Goal: Check status: Check status

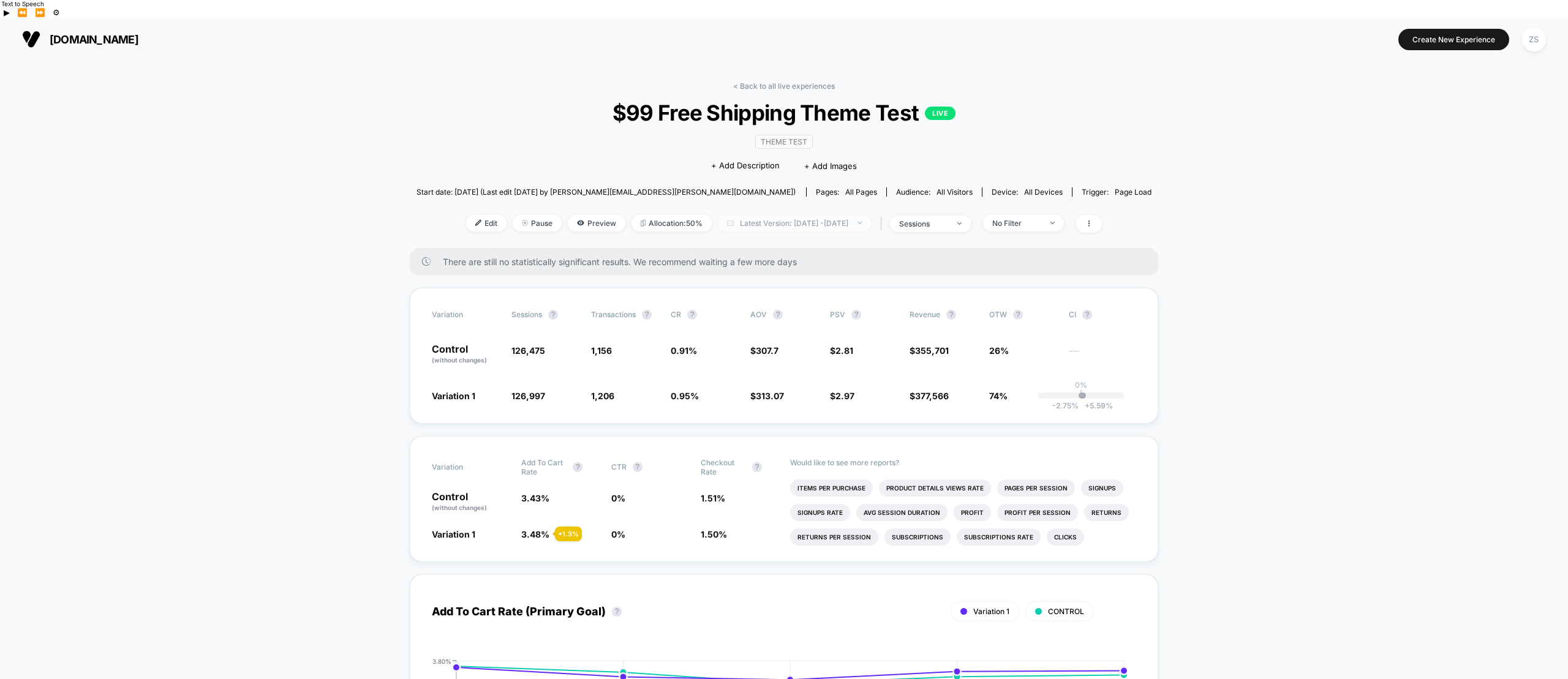
click at [816, 215] on span "Latest Version: [DATE] - [DATE]" at bounding box center [795, 223] width 153 height 16
select select "*"
select select "****"
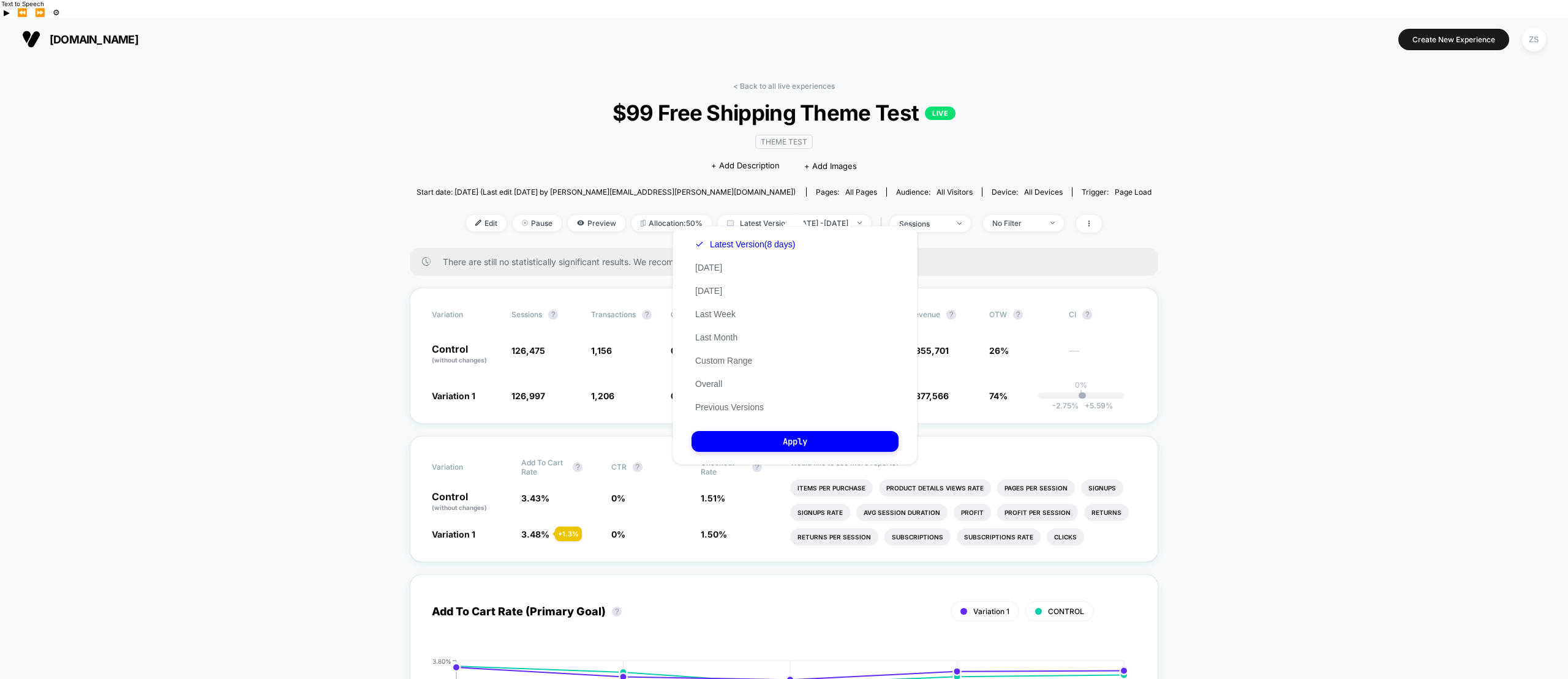
click at [728, 366] on div "Latest Version (8 days) [DATE] [DATE] Last Week Last Month Custom Range Overall…" at bounding box center [745, 326] width 107 height 186
click at [731, 362] on button "Custom Range" at bounding box center [723, 360] width 64 height 11
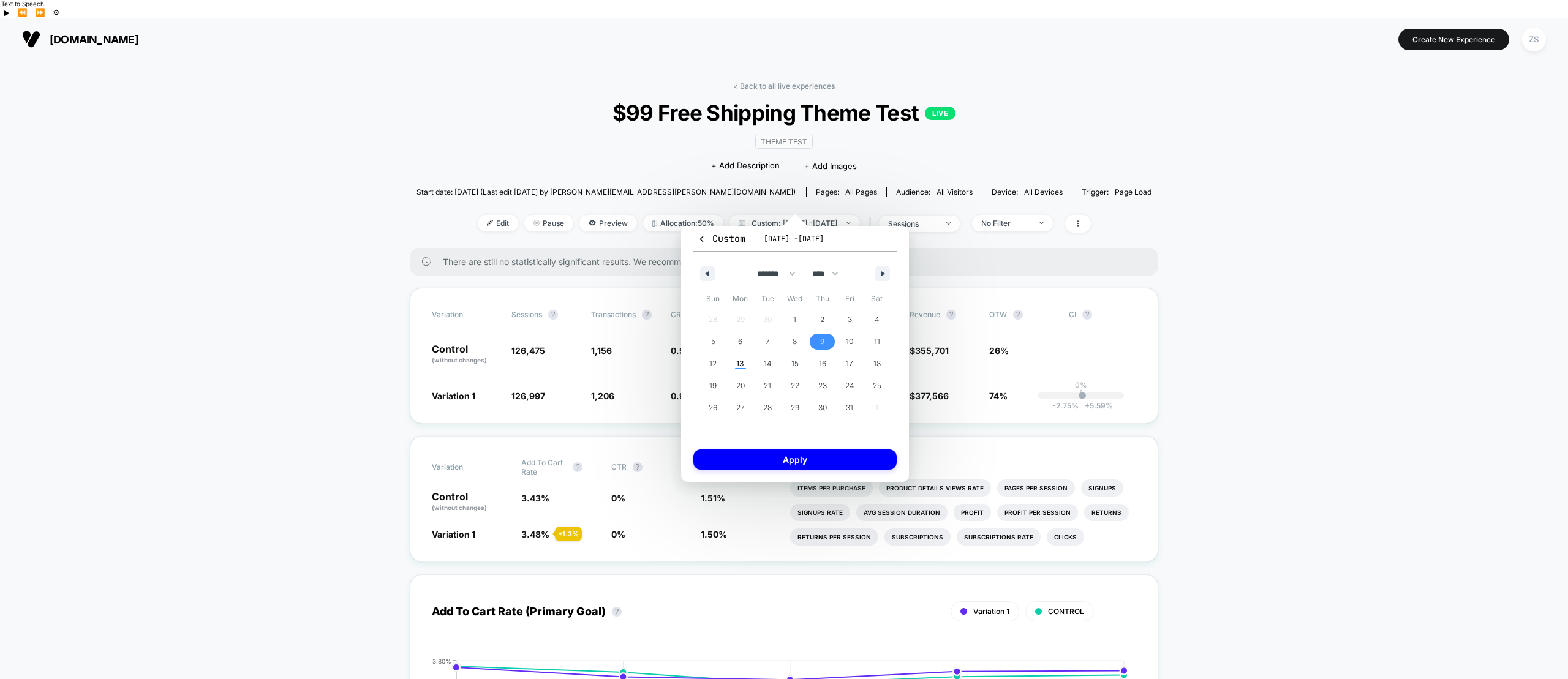
click at [821, 339] on span "9" at bounding box center [822, 341] width 4 height 22
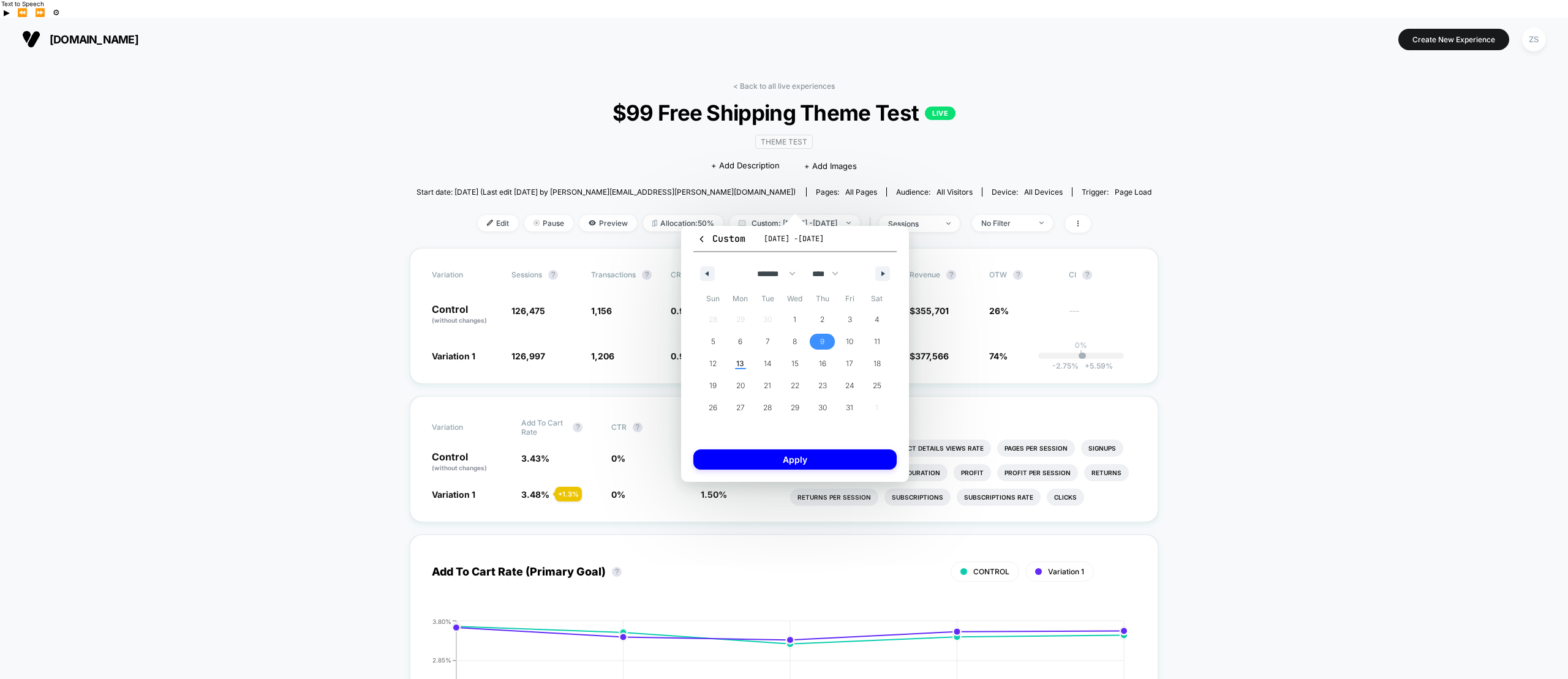
click at [737, 364] on span "13" at bounding box center [740, 364] width 8 height 22
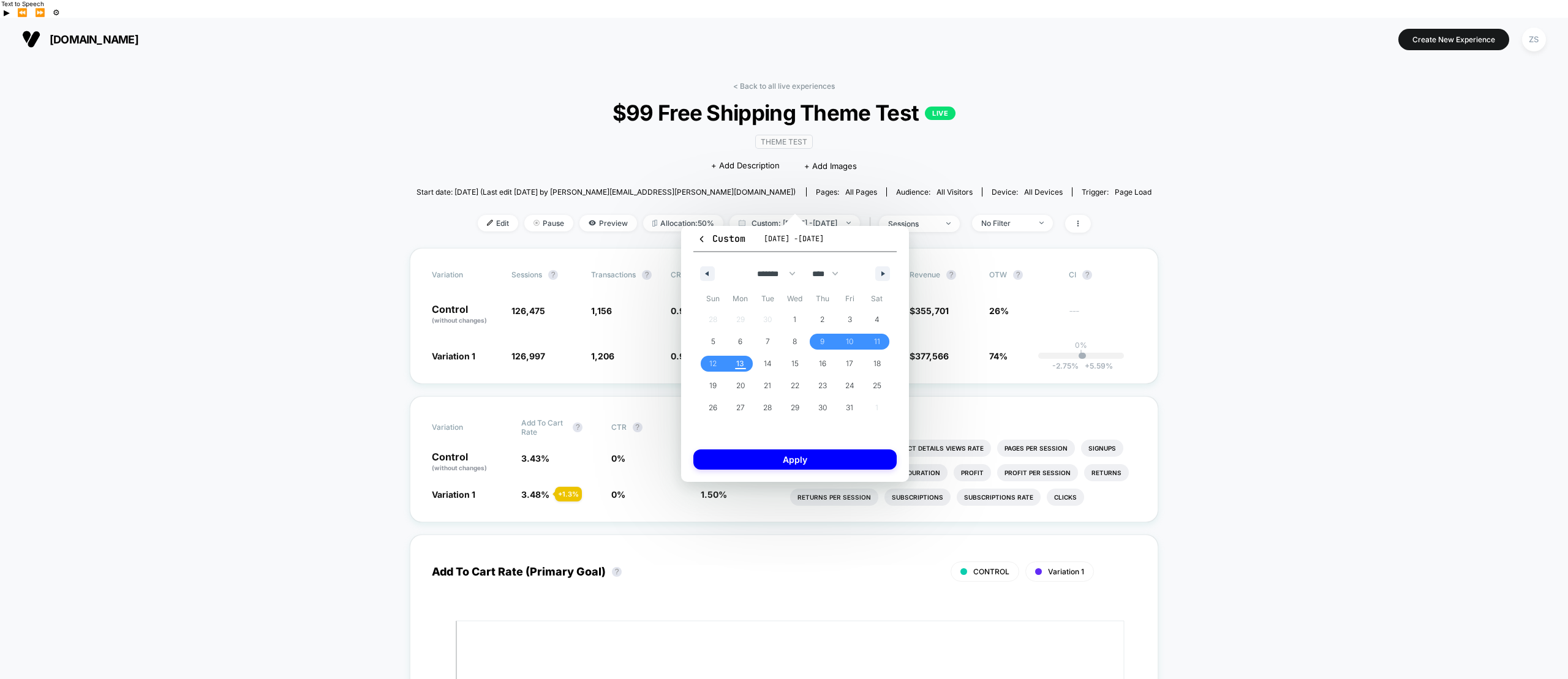
click at [830, 456] on button "Apply" at bounding box center [795, 459] width 203 height 20
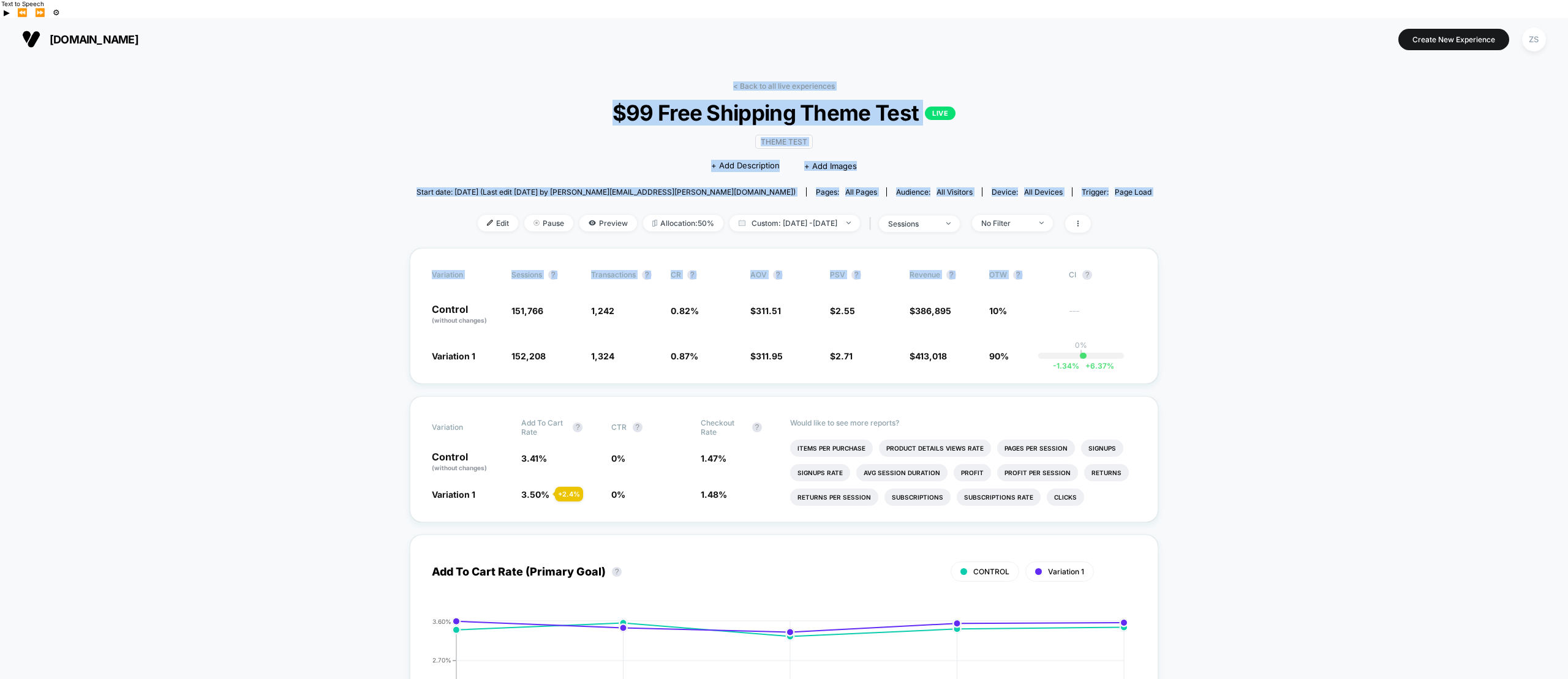
drag, startPoint x: 1091, startPoint y: 52, endPoint x: 1200, endPoint y: 177, distance: 165.8
